Goal: Task Accomplishment & Management: Manage account settings

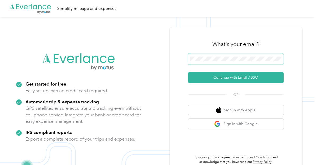
click at [234, 62] on span at bounding box center [235, 58] width 95 height 11
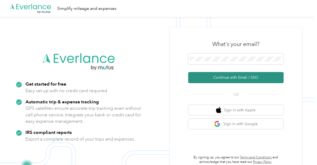
click at [234, 77] on button "Continue with Email / SSO" at bounding box center [235, 77] width 95 height 11
click at [231, 77] on button "Continue with Email / SSO" at bounding box center [235, 77] width 95 height 11
click at [222, 76] on button "Continue with Email / SSO" at bounding box center [235, 77] width 95 height 11
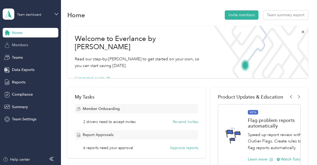
click at [43, 45] on div "Members" at bounding box center [31, 45] width 56 height 10
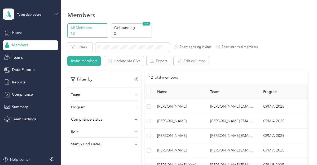
click at [31, 36] on div "Home" at bounding box center [31, 33] width 56 height 10
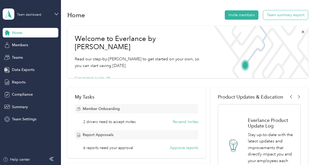
click at [281, 18] on button "Team summary export" at bounding box center [285, 14] width 45 height 9
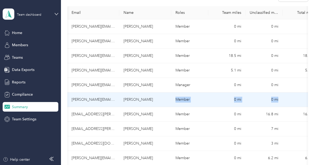
scroll to position [0, 13]
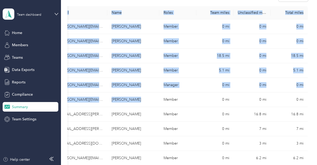
drag, startPoint x: 166, startPoint y: 103, endPoint x: 313, endPoint y: 98, distance: 147.7
click at [313, 98] on div "Mileage summary Export 56.6 mi All miles 23.6 mi Team 33 mi Unclassified $0.00 …" at bounding box center [187, 82] width 253 height 165
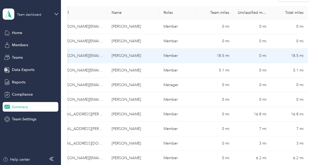
click at [253, 55] on td "0 mi" at bounding box center [251, 55] width 37 height 15
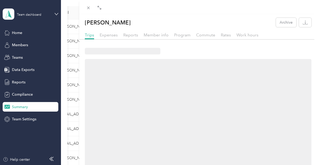
scroll to position [51, 0]
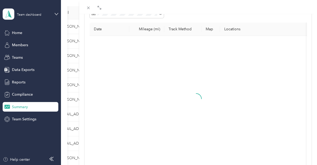
click at [17, 118] on div "[PERSON_NAME] Archive Trips Expenses Reports Member info Program Commute Rates …" at bounding box center [158, 82] width 317 height 165
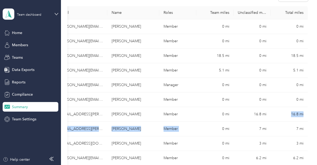
drag, startPoint x: 199, startPoint y: 124, endPoint x: 272, endPoint y: 116, distance: 73.9
click at [272, 116] on tbody "[PERSON_NAME][EMAIL_ADDRESS][PERSON_NAME][DOMAIN_NAME] [PERSON_NAME] Member 0 m…" at bounding box center [181, 106] width 252 height 175
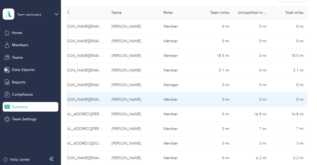
click at [264, 104] on td "0 mi" at bounding box center [251, 99] width 37 height 15
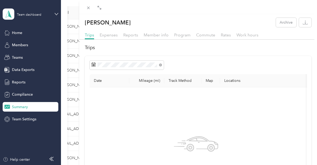
click at [20, 55] on div "[PERSON_NAME] Archive Trips Expenses Reports Member info Program Commute Rates …" at bounding box center [158, 82] width 317 height 165
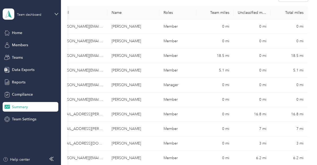
click at [20, 57] on div at bounding box center [158, 82] width 317 height 165
click at [20, 59] on span "Teams" at bounding box center [17, 58] width 11 height 6
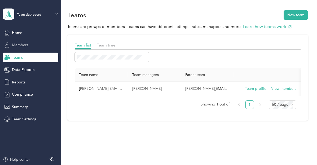
click at [23, 45] on span "Members" at bounding box center [20, 45] width 16 height 6
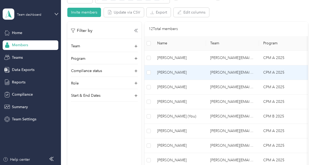
scroll to position [53, 0]
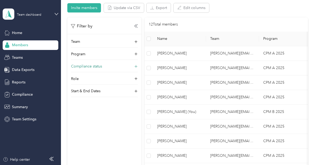
click at [132, 66] on div "Compliance status" at bounding box center [104, 67] width 67 height 8
click at [105, 67] on div "Compliance status" at bounding box center [104, 67] width 67 height 8
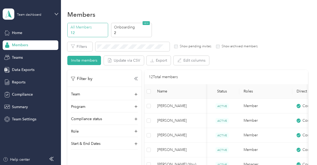
scroll to position [0, 0]
click at [24, 57] on div "Teams" at bounding box center [31, 57] width 56 height 10
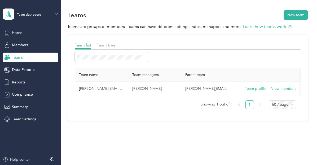
click at [29, 36] on div "Home" at bounding box center [31, 33] width 56 height 10
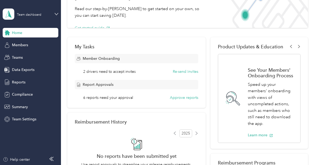
scroll to position [53, 0]
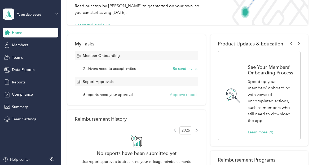
click at [184, 94] on button "Approve reports" at bounding box center [184, 95] width 28 height 6
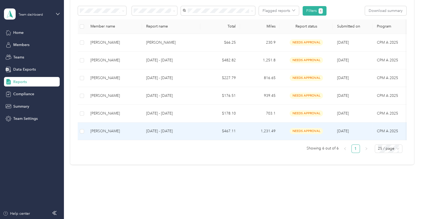
click at [101, 129] on div "[PERSON_NAME]" at bounding box center [113, 132] width 47 height 6
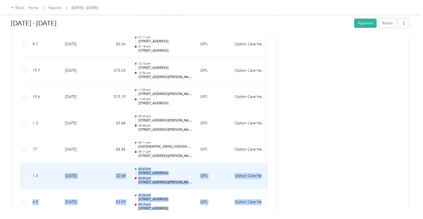
drag, startPoint x: 217, startPoint y: 196, endPoint x: 60, endPoint y: 179, distance: 157.5
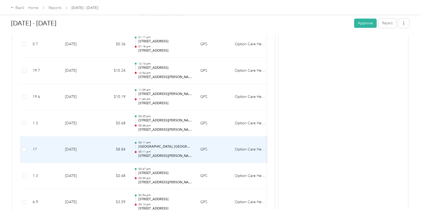
click at [206, 144] on td "GPS" at bounding box center [213, 150] width 34 height 26
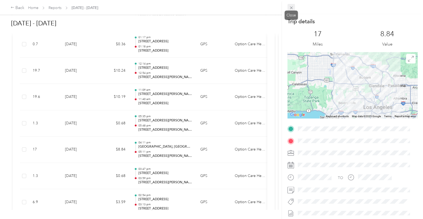
click at [292, 7] on icon at bounding box center [291, 8] width 5 height 5
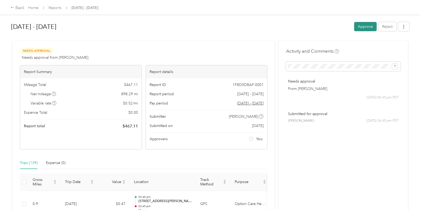
click at [317, 25] on button "Approve" at bounding box center [365, 26] width 23 height 9
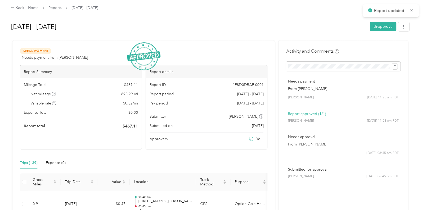
click at [58, 5] on span "Reports" at bounding box center [54, 8] width 13 height 6
click at [56, 11] on div "Back Home Reports [DATE] - [DATE]" at bounding box center [54, 8] width 87 height 6
click at [58, 7] on link "Reports" at bounding box center [54, 8] width 13 height 5
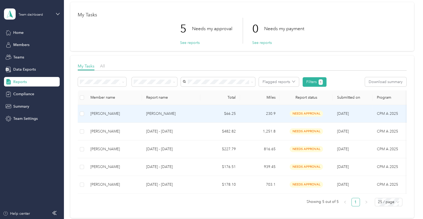
scroll to position [35, 0]
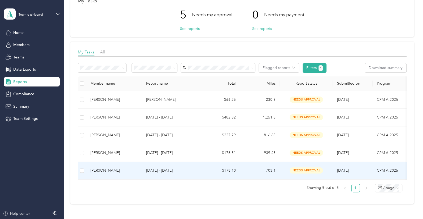
click at [317, 164] on span "[DATE]" at bounding box center [343, 171] width 12 height 5
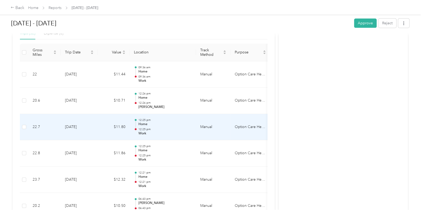
scroll to position [92, 0]
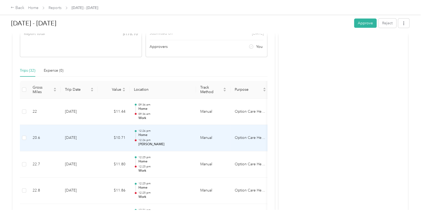
click at [151, 128] on td "12:26 pm Home 12:26 pm [PERSON_NAME]" at bounding box center [163, 138] width 66 height 26
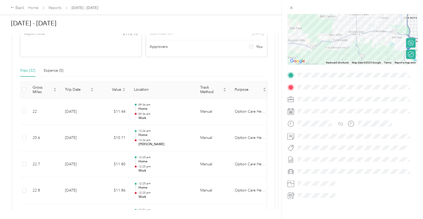
scroll to position [23, 0]
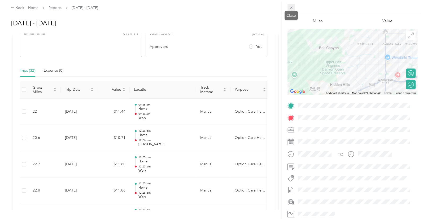
click at [293, 10] on span at bounding box center [290, 7] width 7 height 7
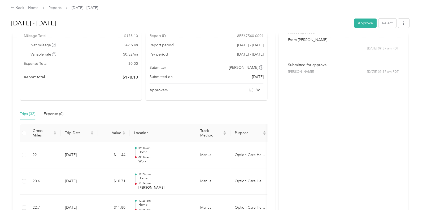
scroll to position [0, 0]
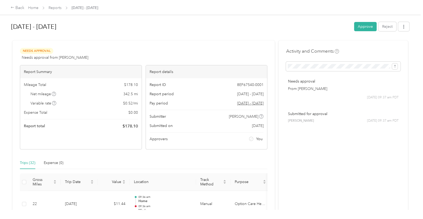
click at [317, 33] on div "[DATE] - [DATE] Approve Reject" at bounding box center [210, 28] width 398 height 16
click at [317, 27] on button "Approve" at bounding box center [365, 26] width 23 height 9
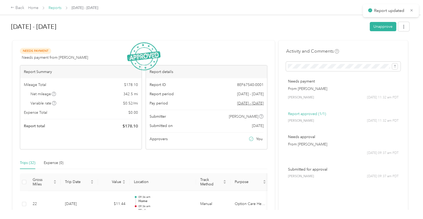
click at [59, 7] on link "Reports" at bounding box center [54, 8] width 13 height 5
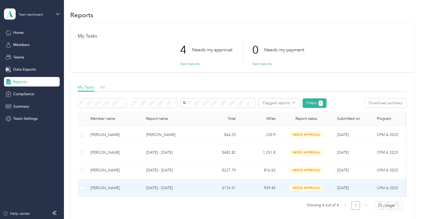
click at [288, 164] on div "needs approval" at bounding box center [306, 188] width 45 height 6
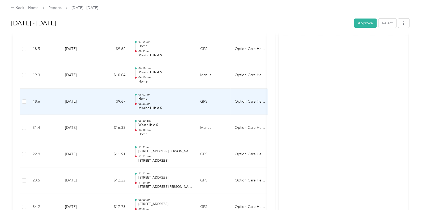
scroll to position [1194, 0]
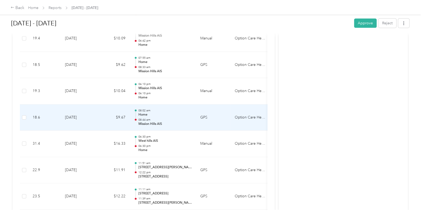
click at [173, 113] on p "Home" at bounding box center [165, 115] width 54 height 5
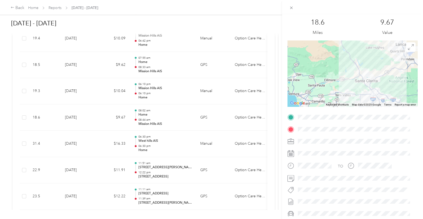
scroll to position [0, 0]
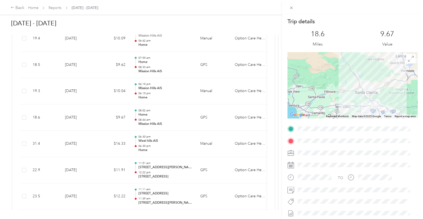
click at [170, 88] on div "Trip details This trip cannot be edited because it is either under review, appr…" at bounding box center [211, 109] width 423 height 219
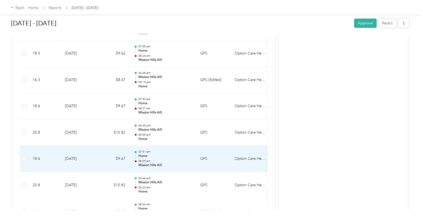
scroll to position [388, 0]
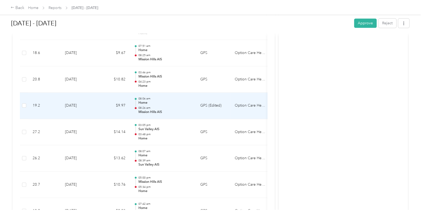
click at [217, 105] on td "GPS (Edited)" at bounding box center [213, 106] width 34 height 26
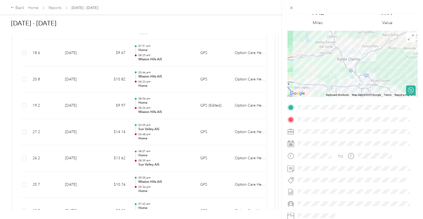
scroll to position [0, 0]
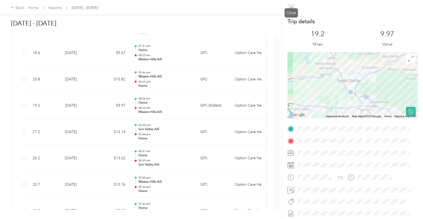
click at [290, 7] on icon at bounding box center [291, 8] width 3 height 3
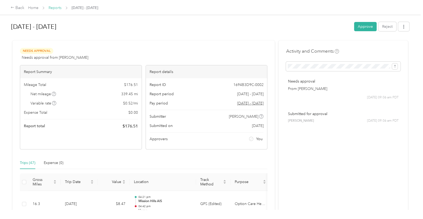
click at [57, 7] on link "Reports" at bounding box center [54, 8] width 13 height 5
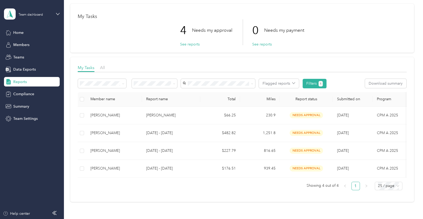
scroll to position [35, 0]
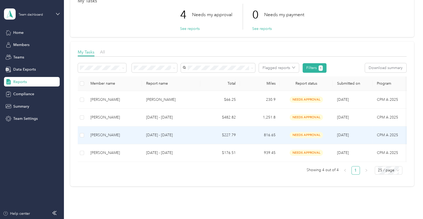
click at [167, 136] on p "[DATE] - [DATE]" at bounding box center [171, 135] width 50 height 6
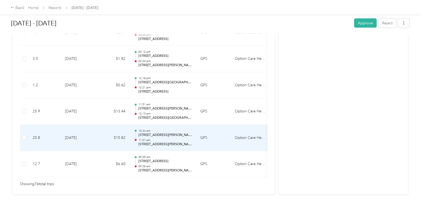
scroll to position [2029, 0]
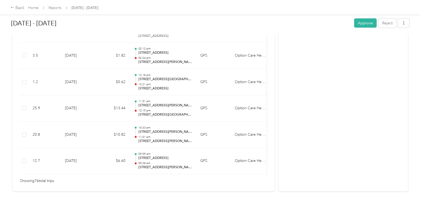
click at [181, 160] on td "09:05 am [STREET_ADDRESS] 09:28 am [STREET_ADDRESS][PERSON_NAME][PERSON_NAME]" at bounding box center [163, 161] width 66 height 26
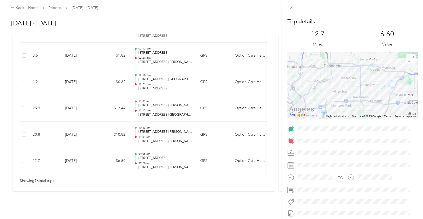
drag, startPoint x: 189, startPoint y: 165, endPoint x: 240, endPoint y: 164, distance: 50.1
click at [240, 164] on div "Trip details This trip cannot be edited because it is either under review, appr…" at bounding box center [211, 109] width 423 height 219
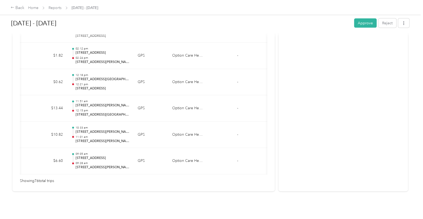
scroll to position [0, 0]
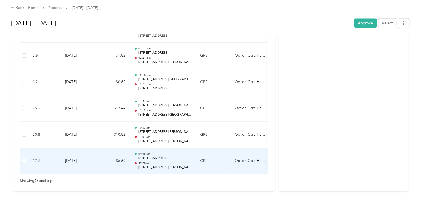
click at [141, 156] on p "[STREET_ADDRESS]" at bounding box center [165, 158] width 54 height 5
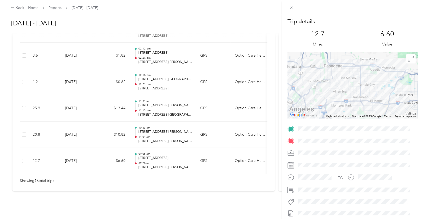
click at [155, 129] on div "Trip details This trip cannot be edited because it is either under review, appr…" at bounding box center [211, 109] width 423 height 219
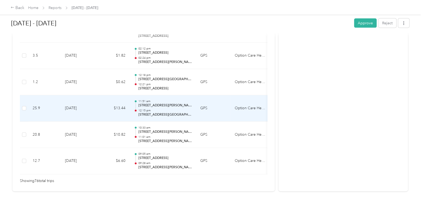
click at [169, 122] on td "10:33 am [STREET_ADDRESS][PERSON_NAME][PERSON_NAME] 11:01 am [STREET_ADDRESS][P…" at bounding box center [163, 135] width 66 height 26
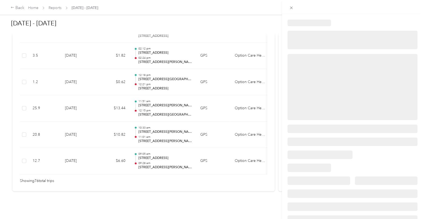
click at [165, 120] on div at bounding box center [211, 109] width 423 height 219
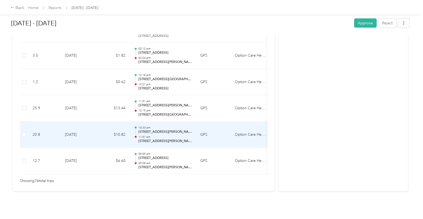
click at [165, 130] on p "[STREET_ADDRESS][PERSON_NAME][PERSON_NAME]" at bounding box center [165, 132] width 54 height 5
click at [165, 164] on div at bounding box center [210, 219] width 420 height 0
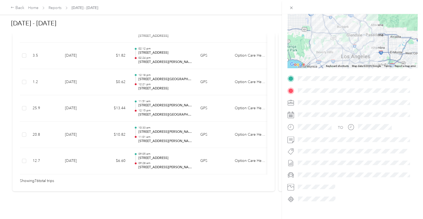
scroll to position [59, 0]
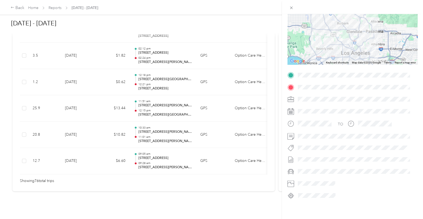
click at [72, 86] on div "Trip details This trip cannot be edited because it is either under review, appr…" at bounding box center [211, 109] width 423 height 219
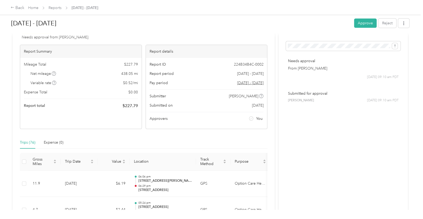
scroll to position [0, 0]
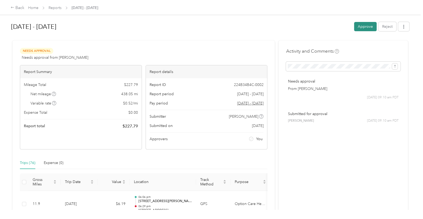
click at [317, 26] on button "Approve" at bounding box center [365, 26] width 23 height 9
click at [56, 7] on link "Reports" at bounding box center [54, 8] width 13 height 5
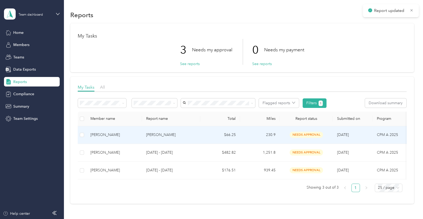
click at [142, 135] on td "[PERSON_NAME]" at bounding box center [114, 135] width 56 height 18
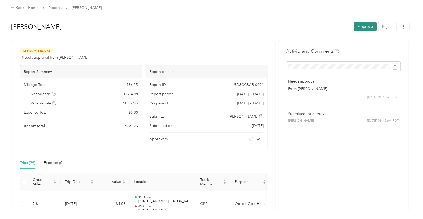
click at [317, 29] on button "Approve" at bounding box center [365, 26] width 23 height 9
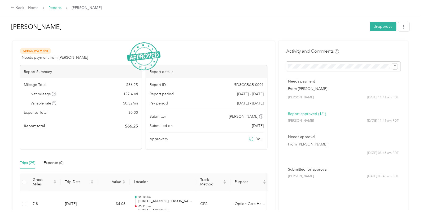
click at [54, 8] on link "Reports" at bounding box center [54, 8] width 13 height 5
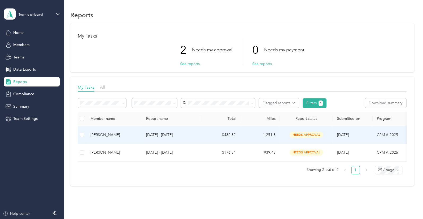
click at [165, 131] on td "[DATE] - [DATE]" at bounding box center [171, 135] width 58 height 18
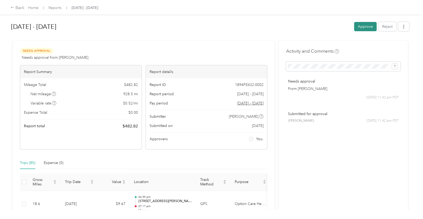
click at [317, 26] on button "Approve" at bounding box center [365, 26] width 23 height 9
